Goal: Find specific page/section: Find specific page/section

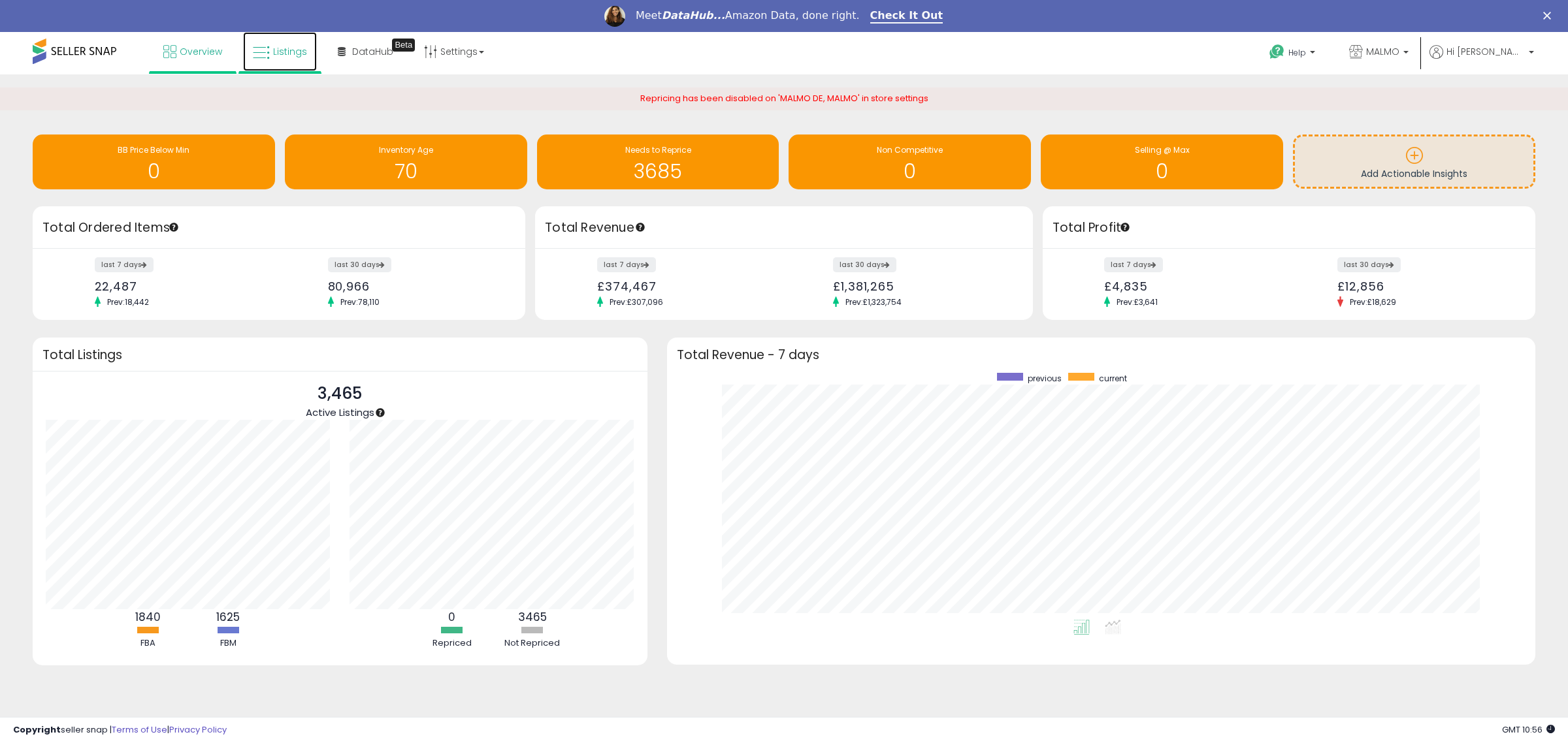
click at [274, 52] on span "Listings" at bounding box center [290, 51] width 34 height 13
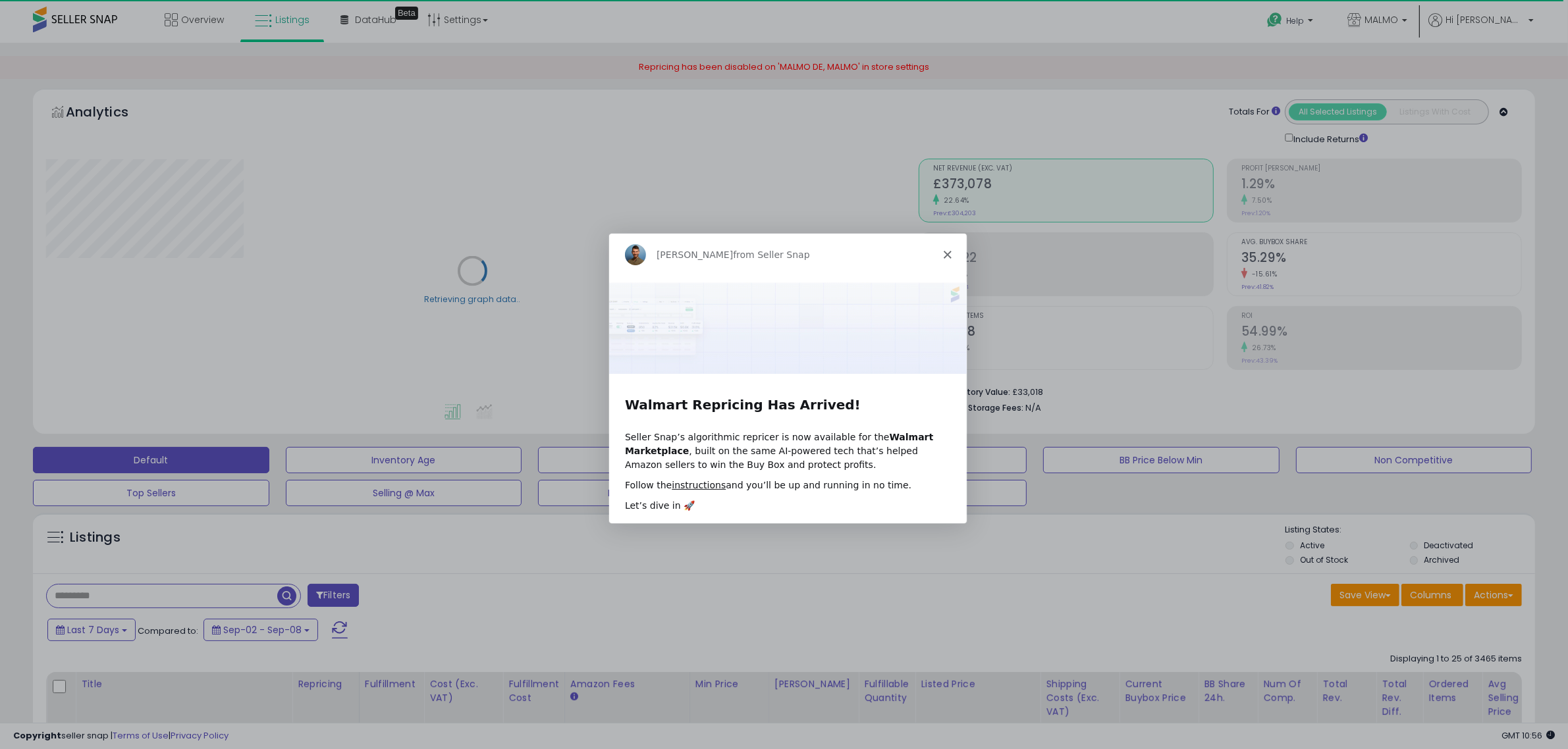
click at [942, 258] on div "[PERSON_NAME] from Seller Snap" at bounding box center [787, 253] width 358 height 42
click at [947, 254] on polygon "Close" at bounding box center [946, 253] width 8 height 8
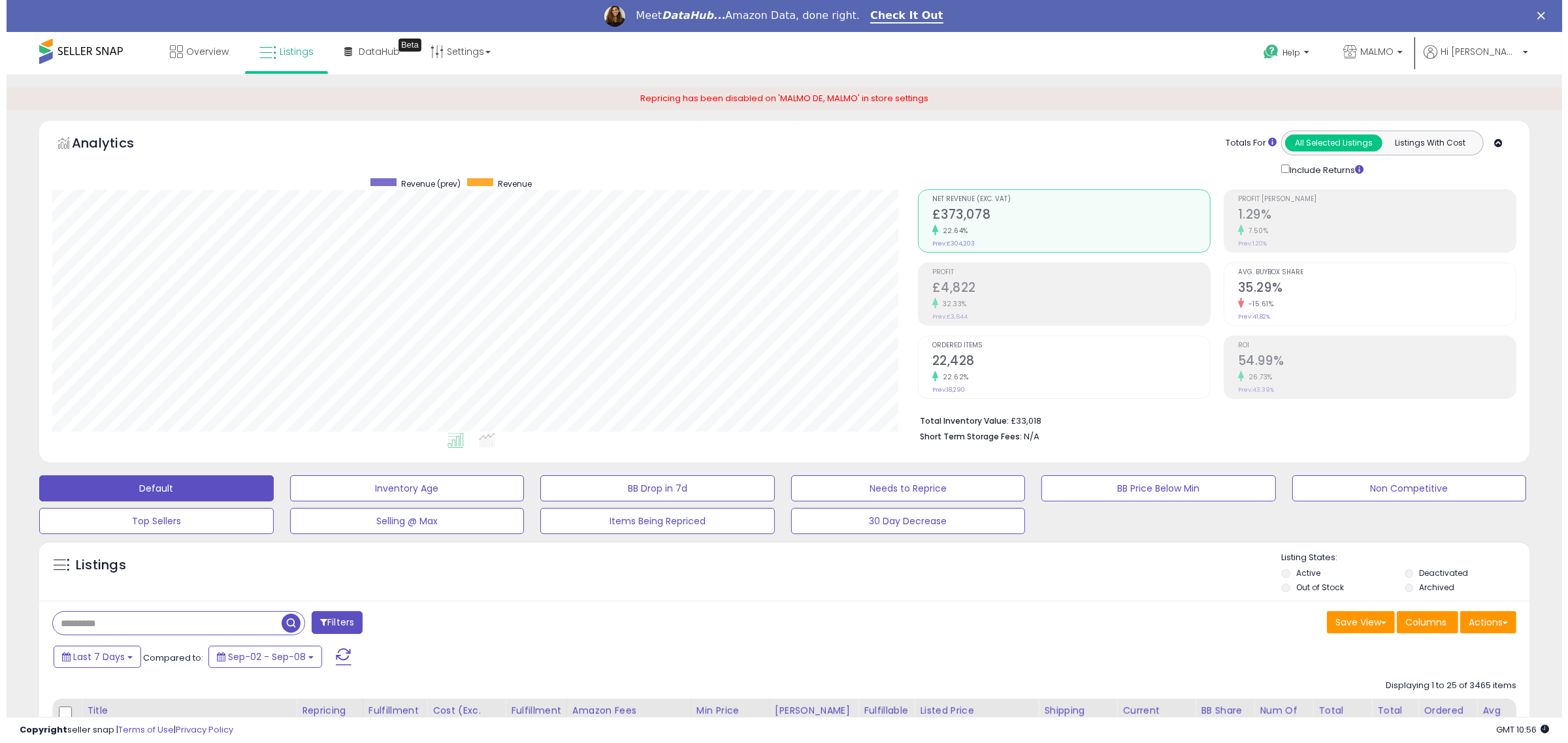
scroll to position [267, 865]
click at [337, 624] on button "Filters" at bounding box center [330, 623] width 51 height 23
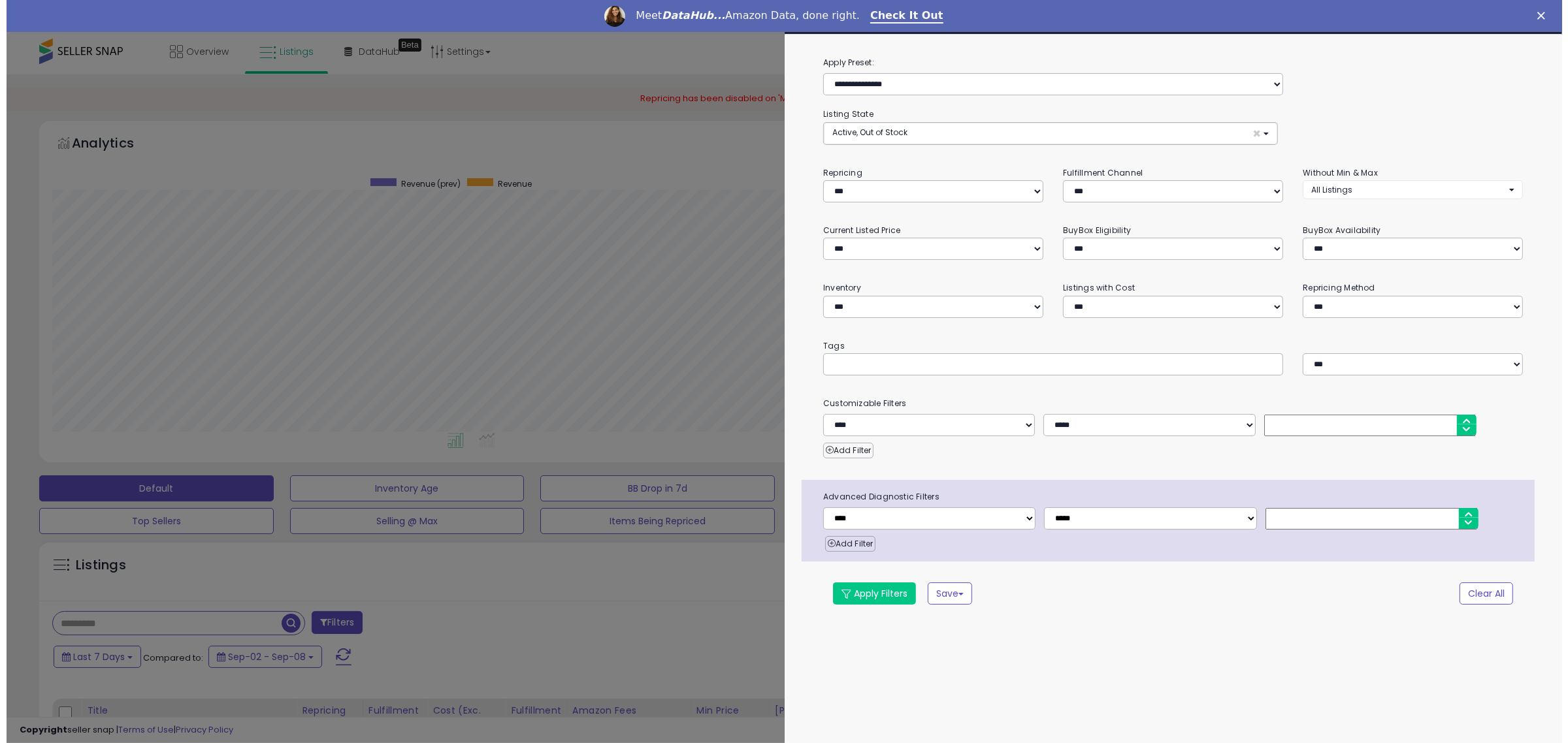
scroll to position [267, 872]
